Goal: Task Accomplishment & Management: Manage account settings

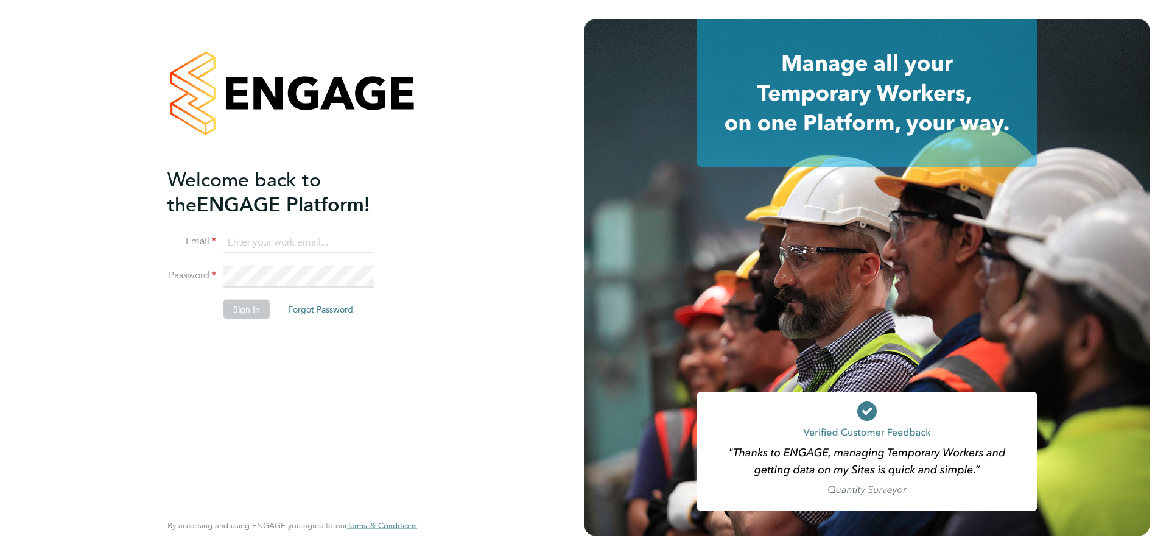
click at [326, 233] on input at bounding box center [298, 242] width 150 height 22
type input "[EMAIL_ADDRESS][DOMAIN_NAME]"
click at [244, 314] on button "Sign In" at bounding box center [246, 308] width 46 height 19
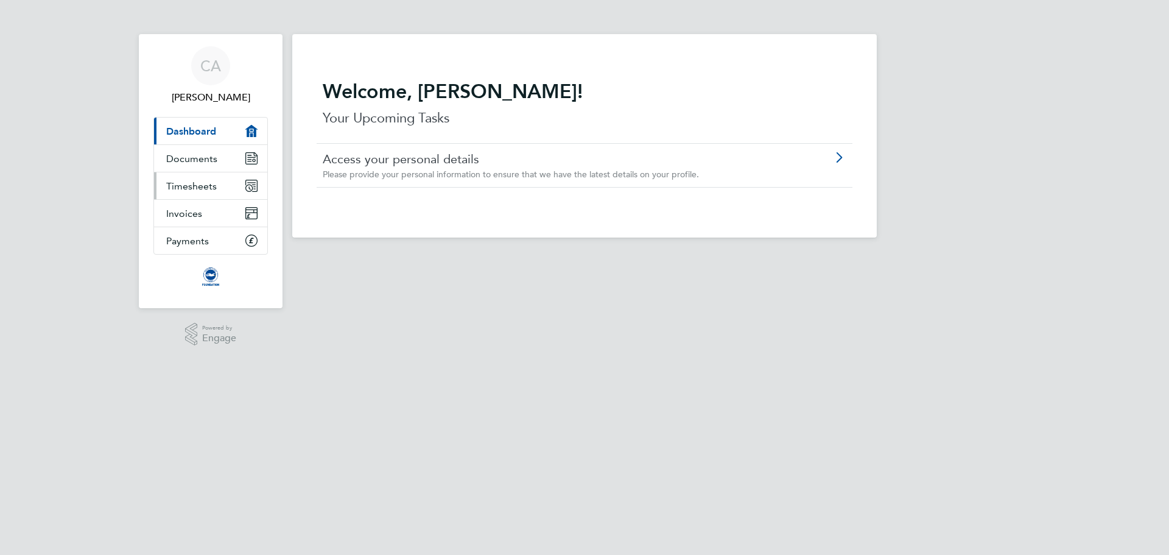
click at [235, 192] on link "Timesheets" at bounding box center [210, 185] width 113 height 27
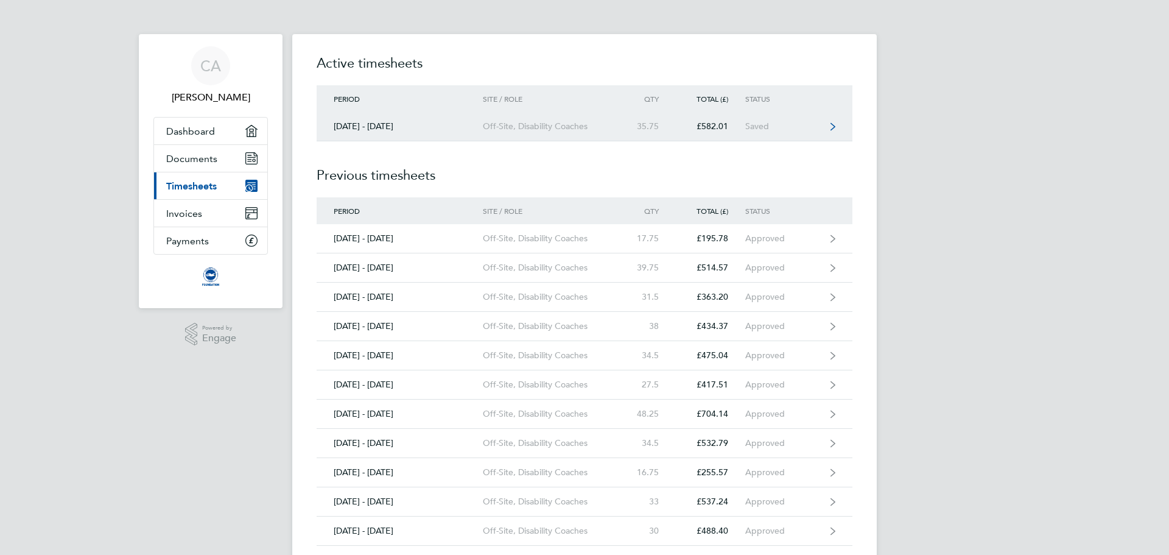
click at [544, 131] on div "Off-Site, Disability Coaches" at bounding box center [552, 126] width 139 height 10
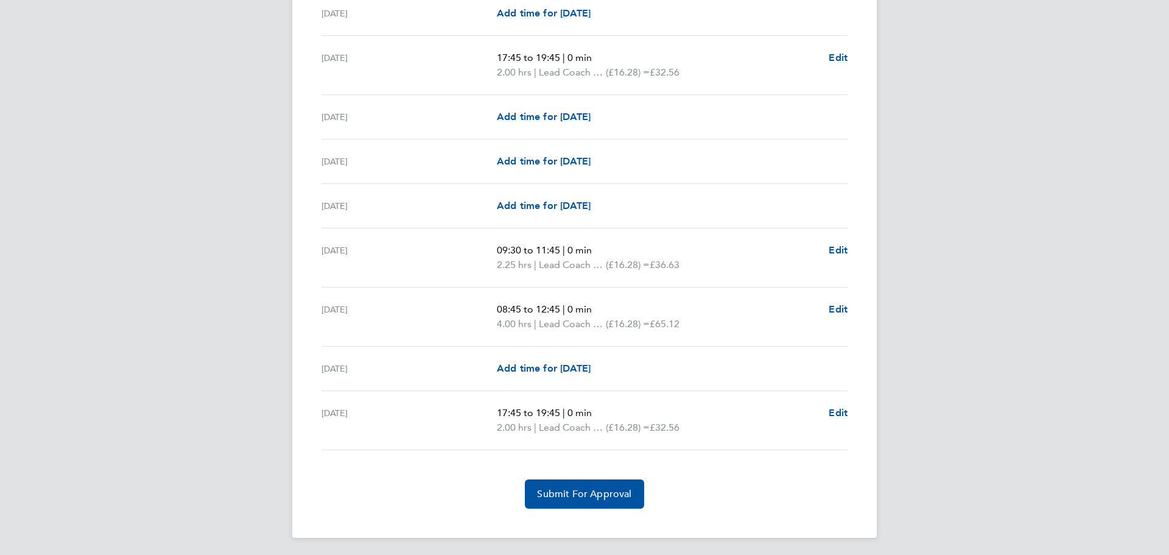
scroll to position [1525, 0]
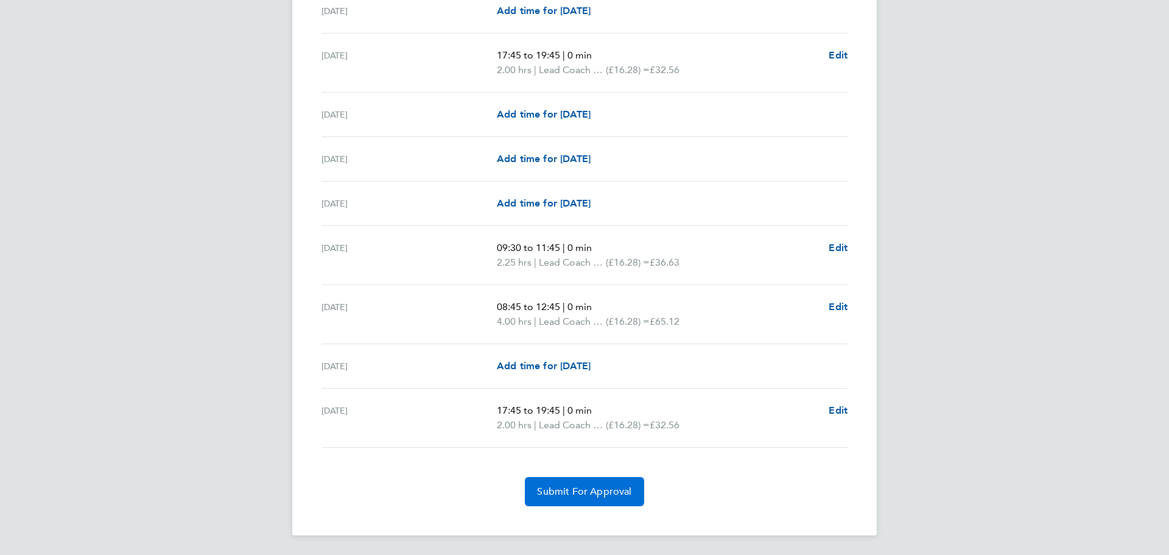
click at [617, 480] on button "Submit For Approval" at bounding box center [584, 491] width 119 height 29
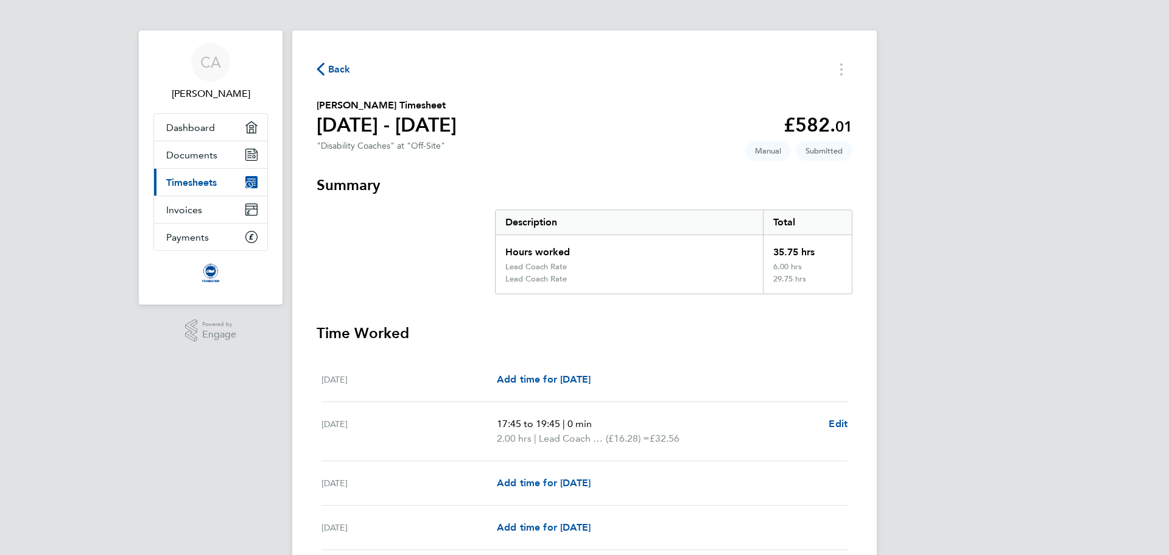
scroll to position [0, 0]
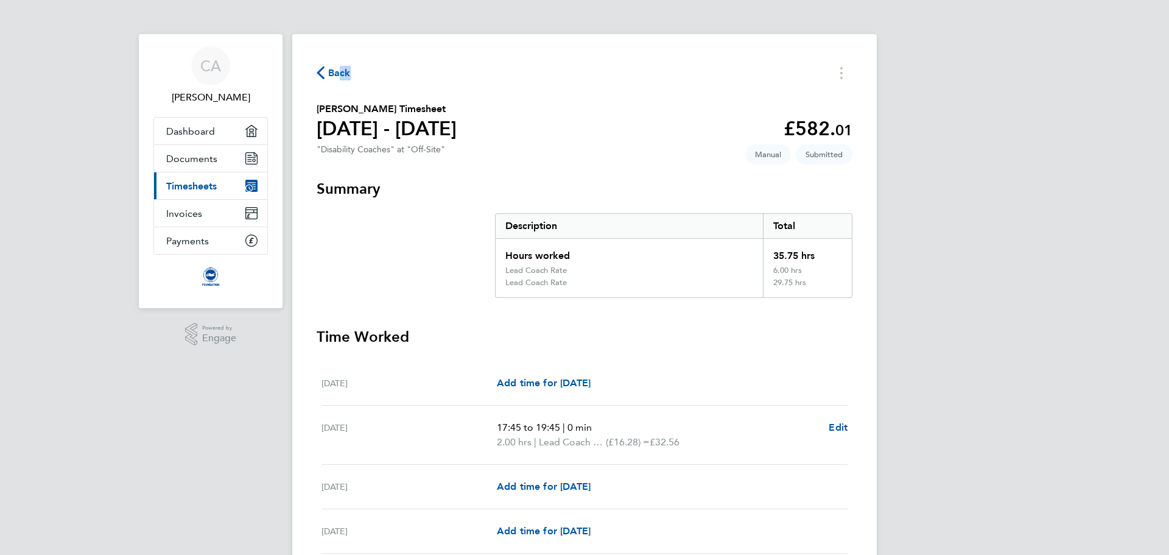
click at [340, 80] on div "Back" at bounding box center [585, 72] width 536 height 19
click at [409, 73] on div "Back" at bounding box center [585, 72] width 536 height 19
click at [342, 71] on span "Back" at bounding box center [339, 73] width 23 height 15
